Goal: Find specific page/section: Find specific page/section

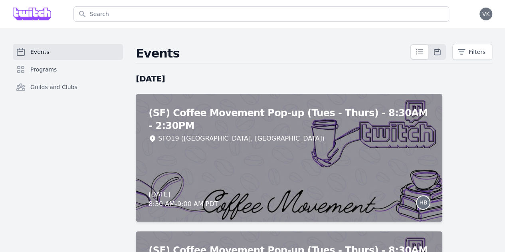
click at [475, 59] on div "Events Filters" at bounding box center [314, 54] width 356 height 20
click at [471, 49] on button "Filters" at bounding box center [472, 52] width 40 height 16
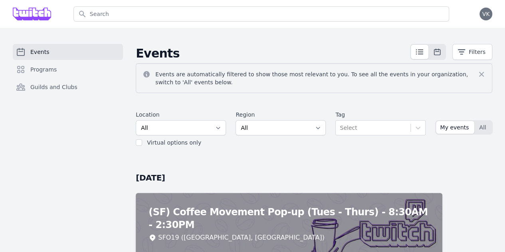
click at [471, 12] on div "Open user menu VK" at bounding box center [481, 14] width 21 height 28
click at [482, 13] on span "VK" at bounding box center [486, 14] width 8 height 6
click at [56, 47] on link "Events" at bounding box center [68, 52] width 110 height 16
click at [479, 123] on span "All" at bounding box center [482, 127] width 7 height 8
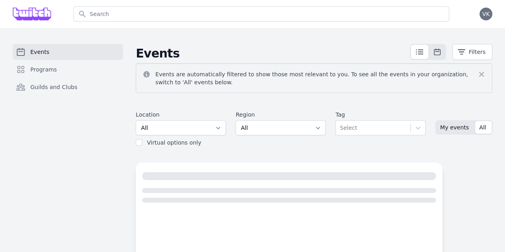
click at [450, 123] on span "My events" at bounding box center [454, 127] width 29 height 8
click at [52, 69] on span "Programs" at bounding box center [43, 69] width 26 height 8
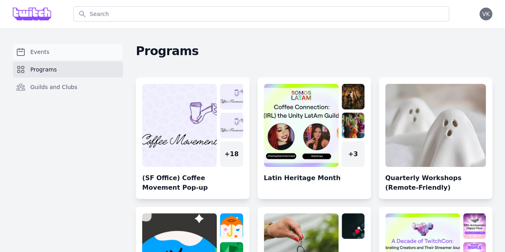
click at [42, 44] on link "Events" at bounding box center [68, 52] width 110 height 16
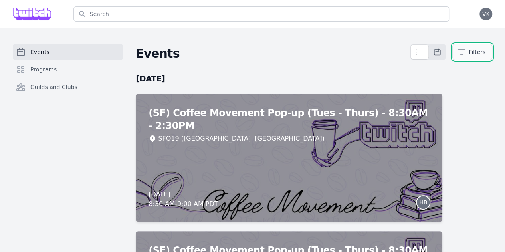
click at [468, 49] on button "Filters" at bounding box center [472, 52] width 40 height 16
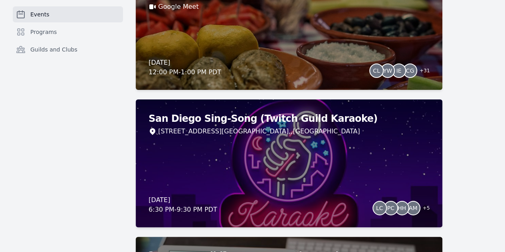
drag, startPoint x: 417, startPoint y: 90, endPoint x: 408, endPoint y: 250, distance: 160.7
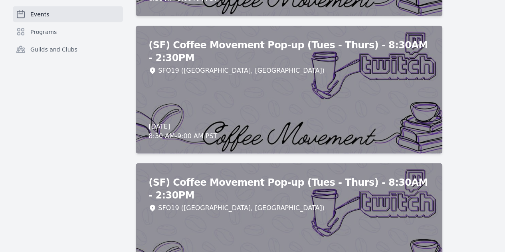
drag, startPoint x: 427, startPoint y: 107, endPoint x: 362, endPoint y: 22, distance: 106.9
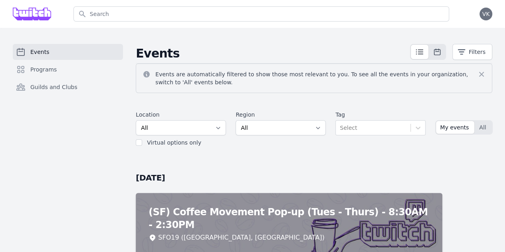
drag, startPoint x: 461, startPoint y: 169, endPoint x: 423, endPoint y: 32, distance: 142.0
click at [200, 122] on div "Location All SEA81 Oscar ([GEOGRAPHIC_DATA], [GEOGRAPHIC_DATA]) LHR32 ([GEOGRAP…" at bounding box center [314, 128] width 356 height 42
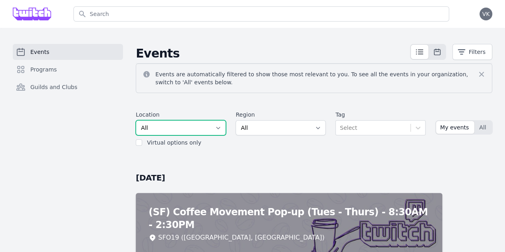
click at [194, 123] on select "All SEA81 Oscar ([GEOGRAPHIC_DATA], [GEOGRAPHIC_DATA]) LHR32 ([GEOGRAPHIC_DATA]…" at bounding box center [181, 127] width 90 height 15
select select "37"
click at [136, 120] on select "All SEA81 Oscar ([GEOGRAPHIC_DATA], [GEOGRAPHIC_DATA]) LHR32 ([GEOGRAPHIC_DATA]…" at bounding box center [181, 127] width 90 height 15
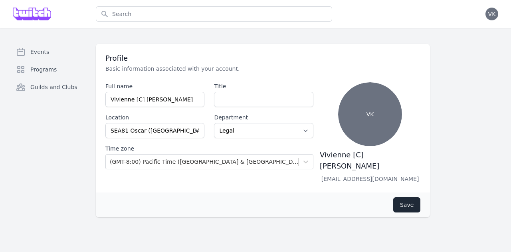
select select "32"
select select "Legal"
click at [41, 53] on span "Events" at bounding box center [39, 52] width 19 height 8
